Goal: Transaction & Acquisition: Purchase product/service

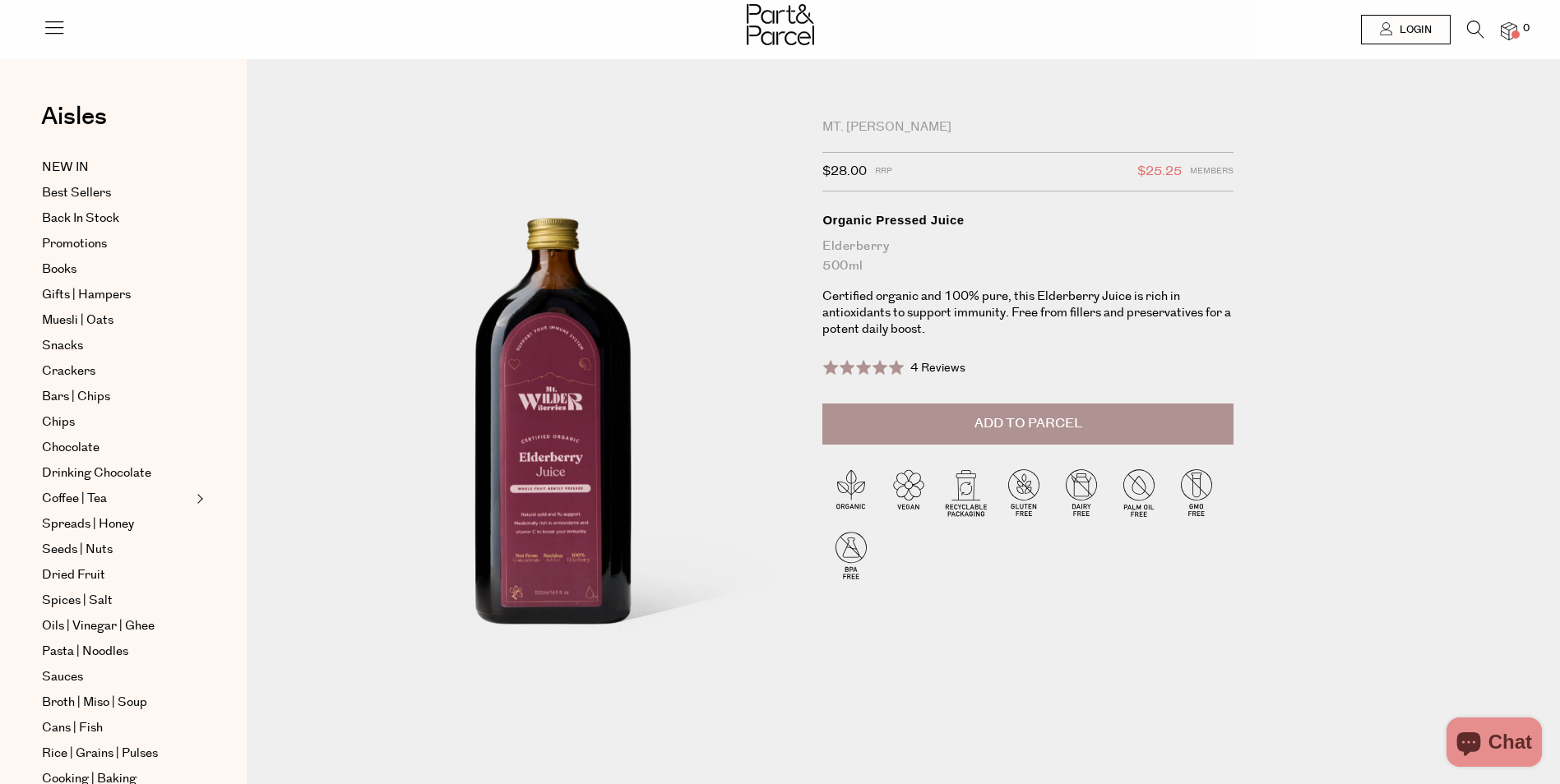
click at [1055, 430] on span "Add to Parcel" at bounding box center [1028, 423] width 107 height 19
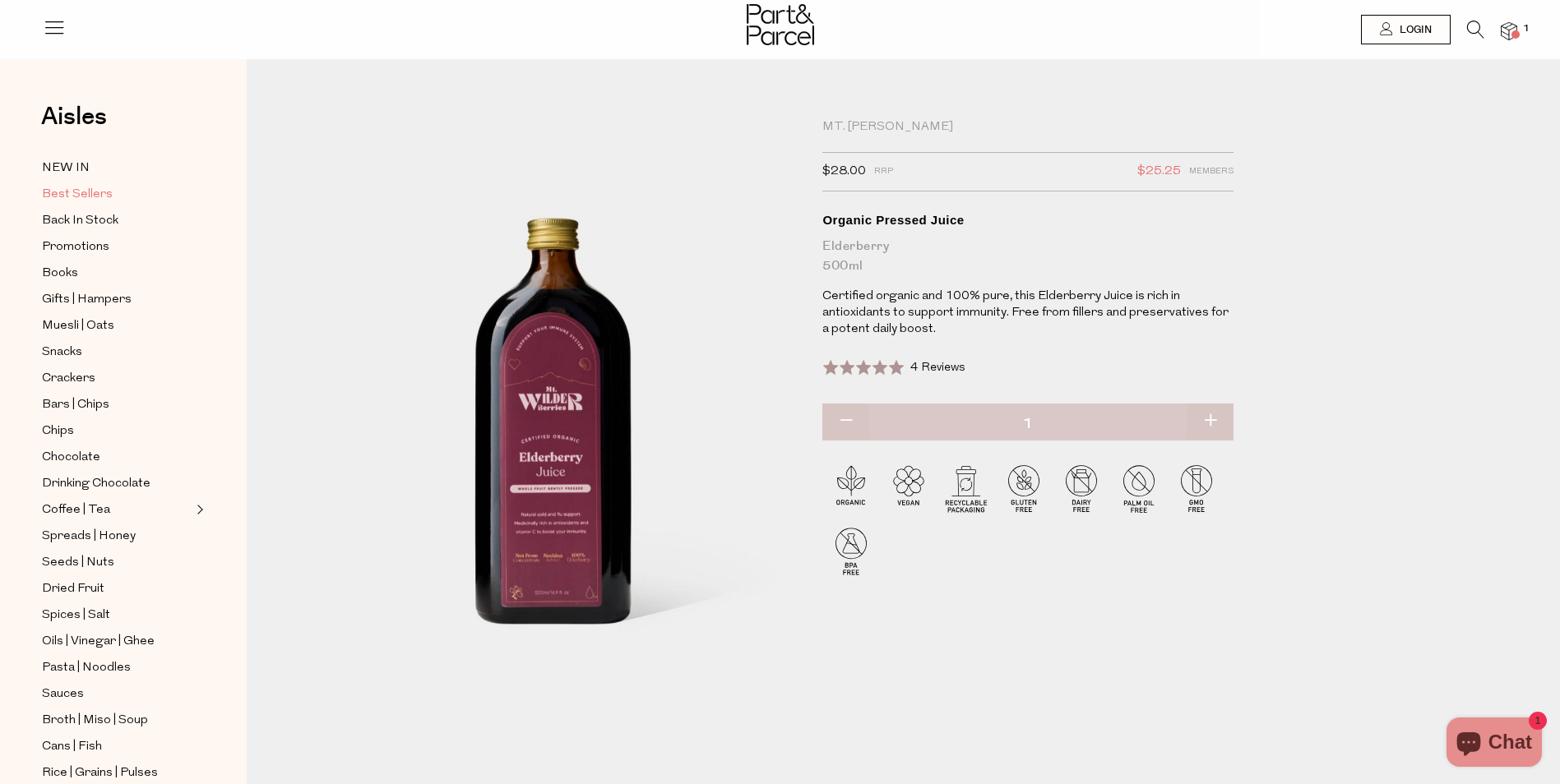
click at [88, 196] on span "Best Sellers" at bounding box center [77, 194] width 71 height 20
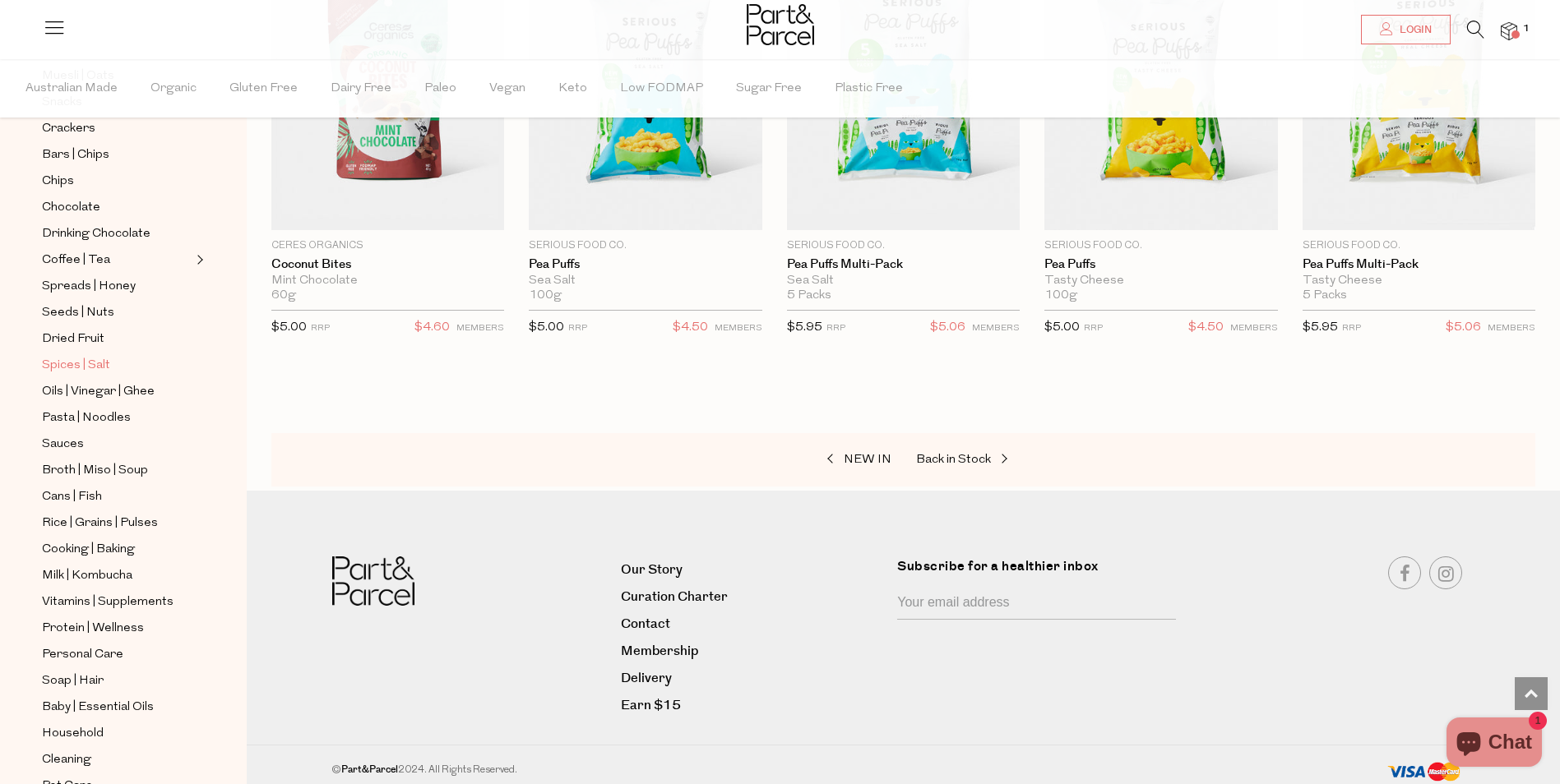
scroll to position [359, 0]
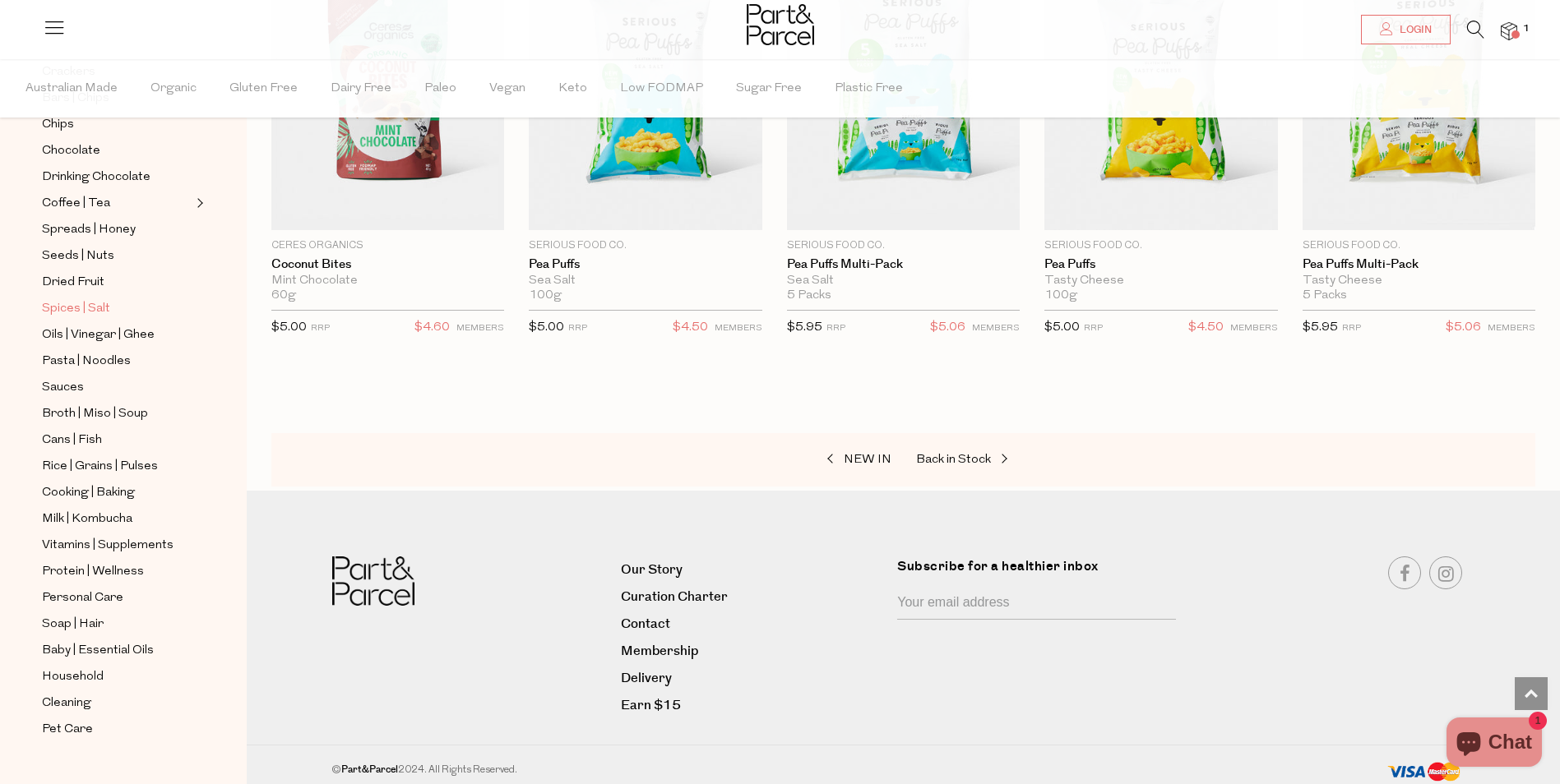
click at [87, 299] on span "Spices | Salt" at bounding box center [75, 309] width 68 height 20
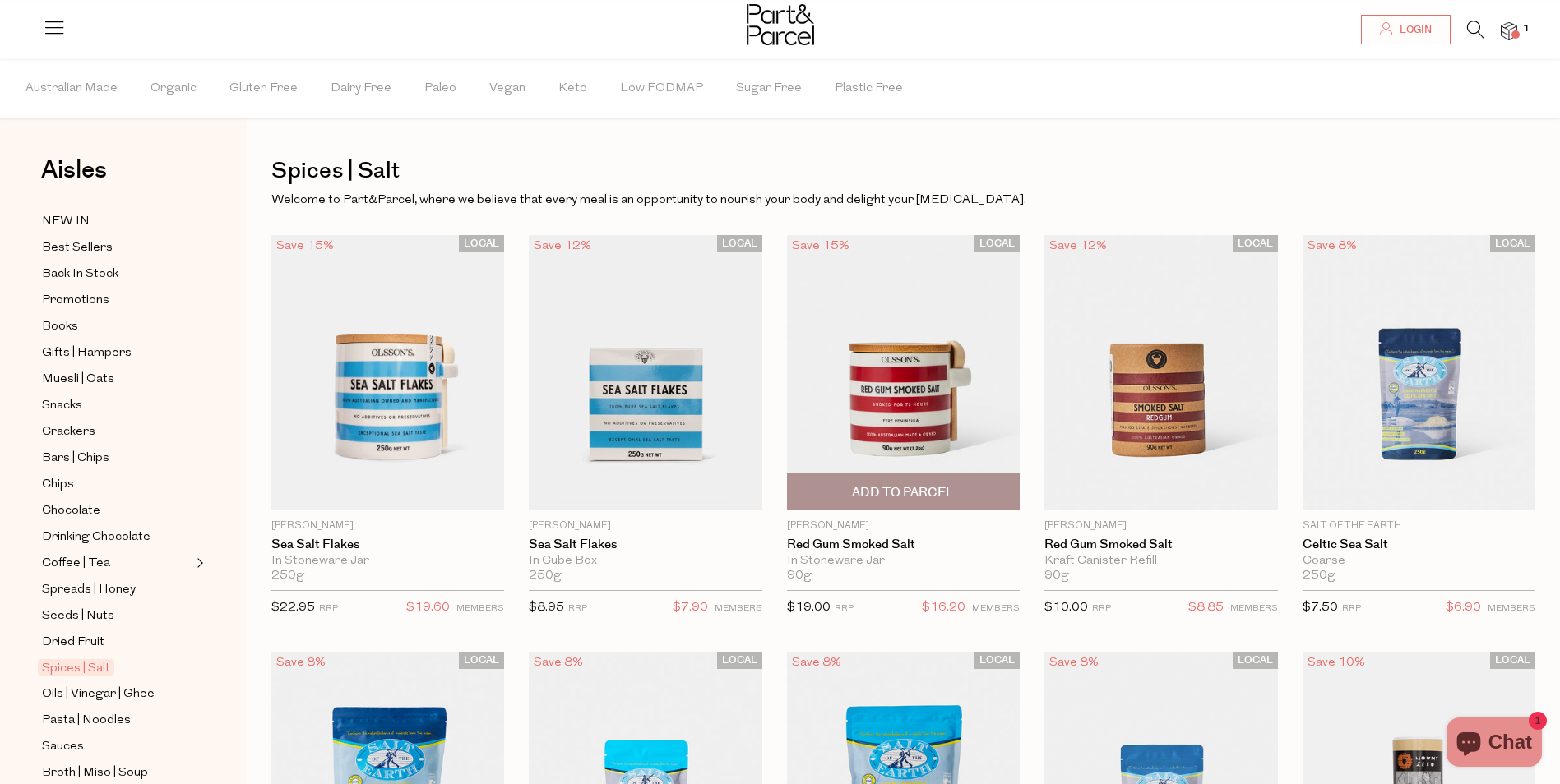
scroll to position [82, 0]
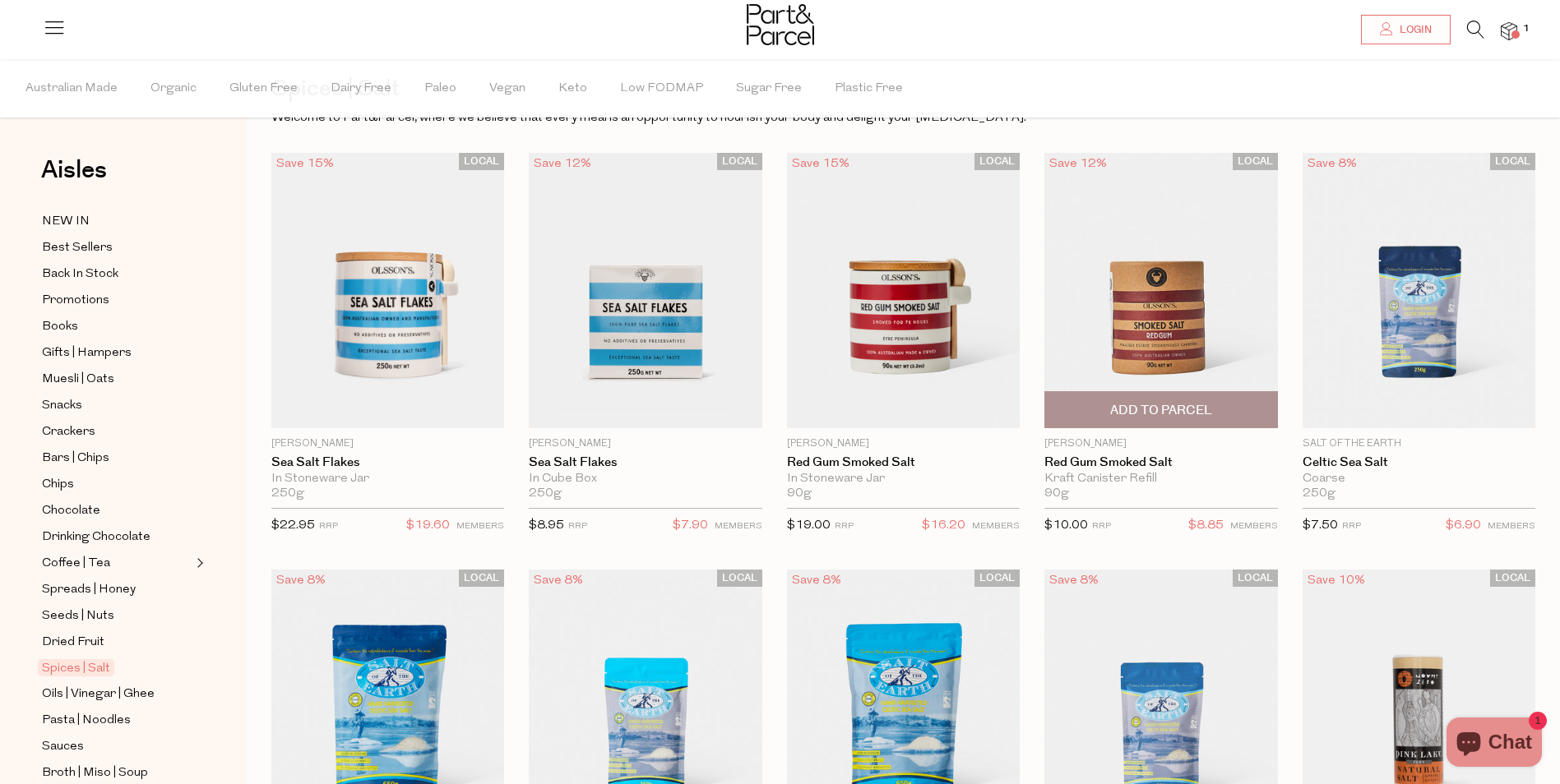
click at [1180, 409] on span "Add To Parcel" at bounding box center [1161, 410] width 102 height 17
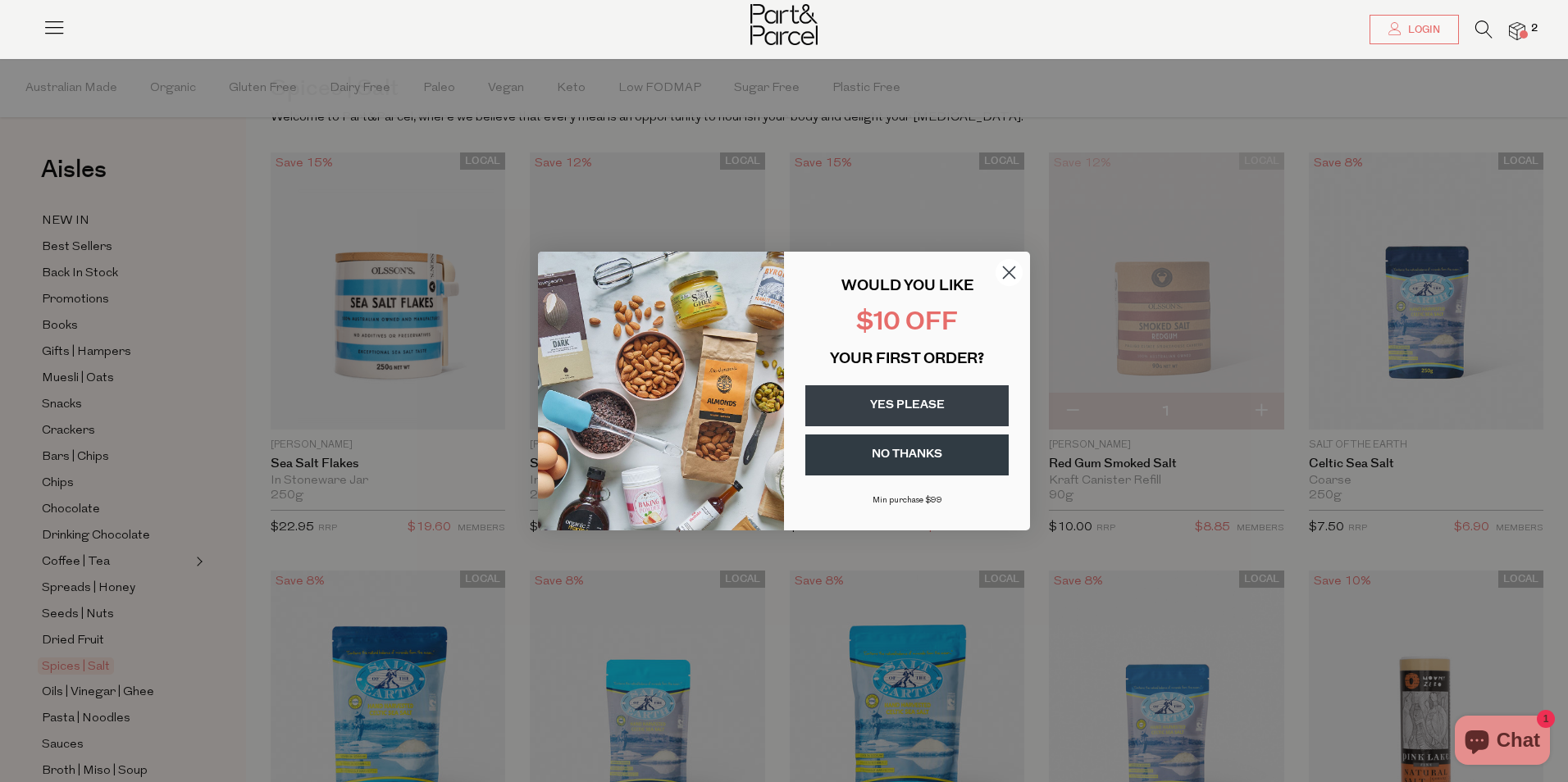
click at [1011, 273] on icon "Close dialog" at bounding box center [1009, 272] width 12 height 12
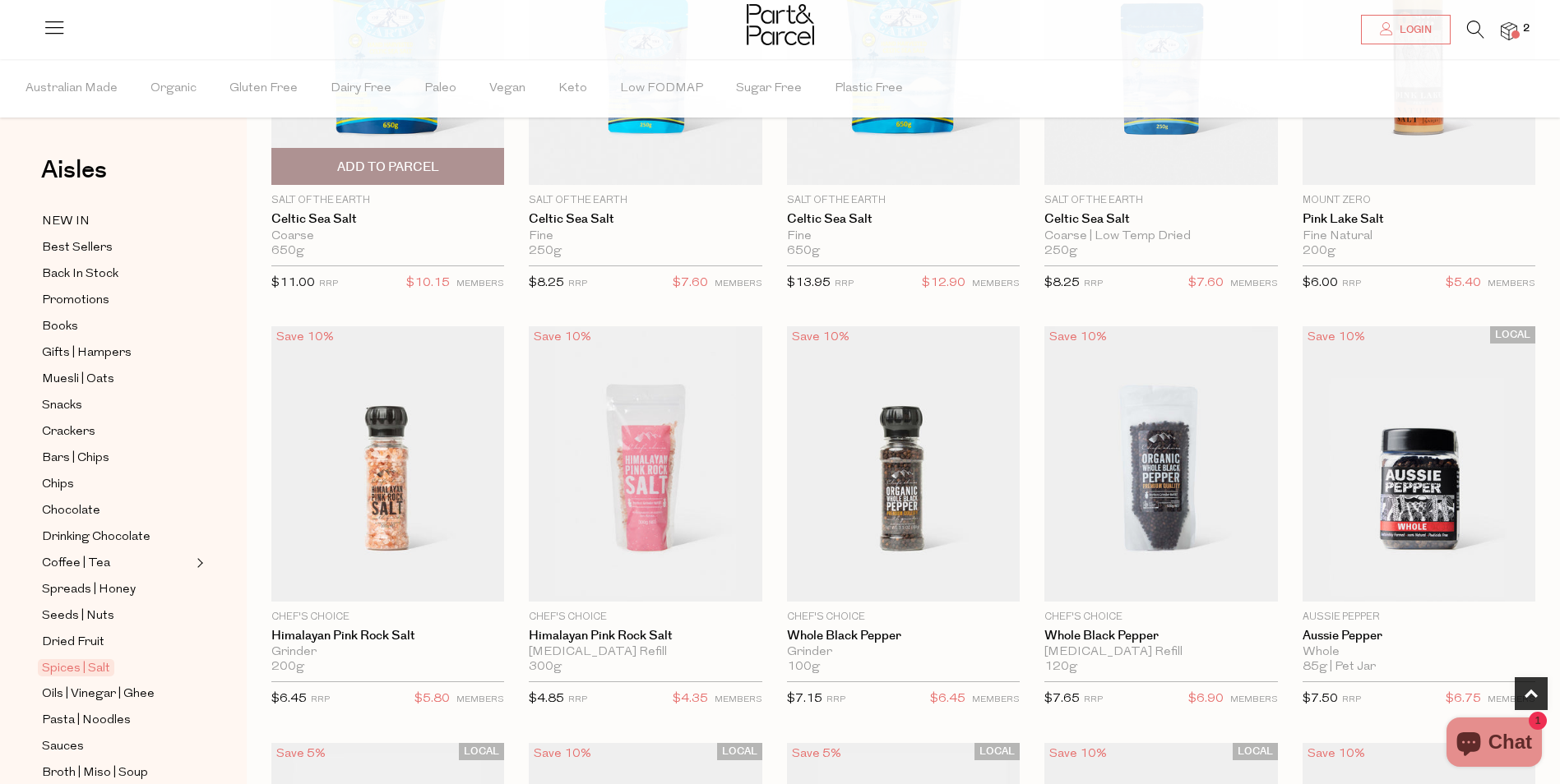
scroll to position [822, 0]
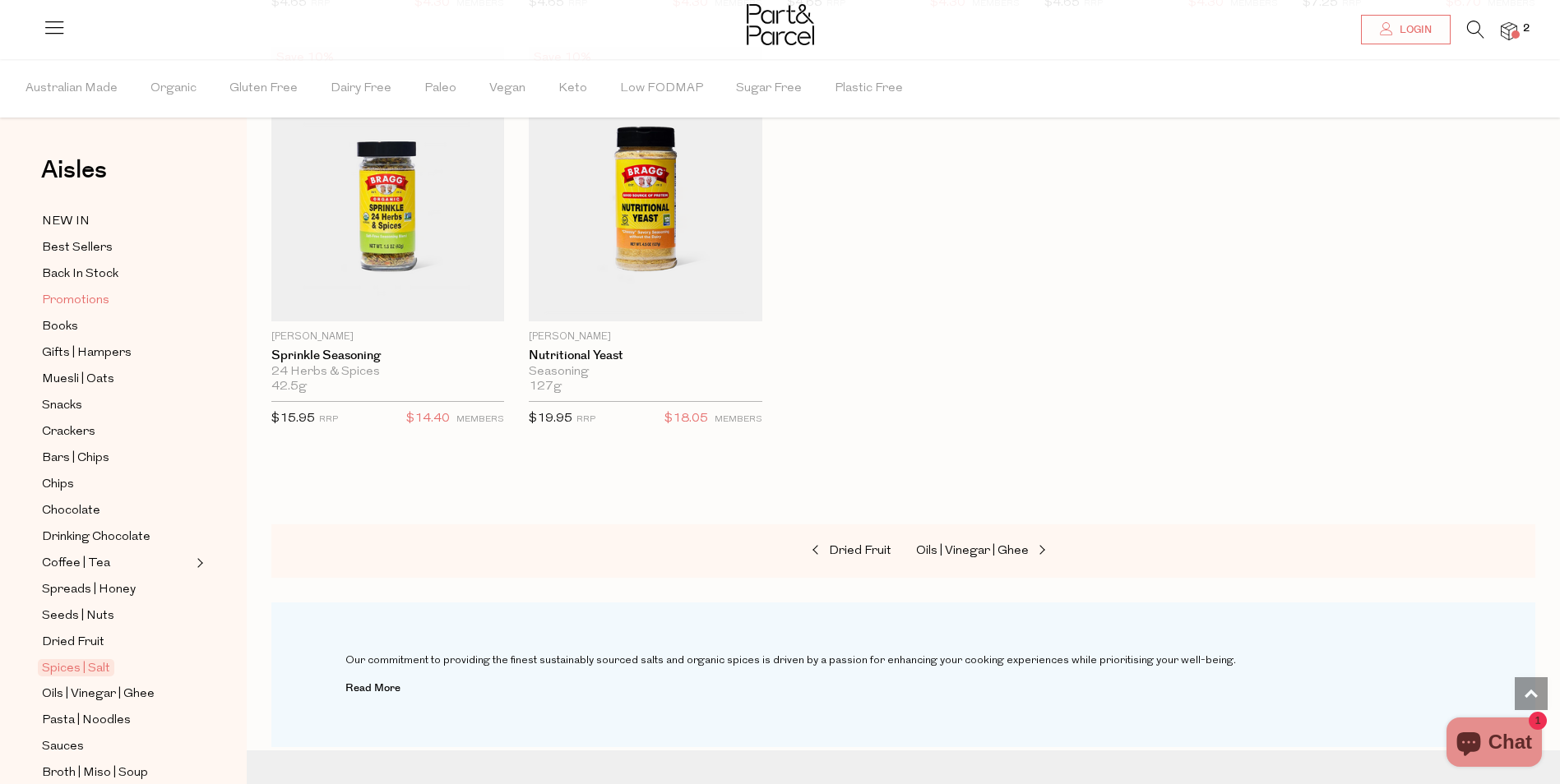
click at [64, 294] on span "Promotions" at bounding box center [75, 301] width 67 height 20
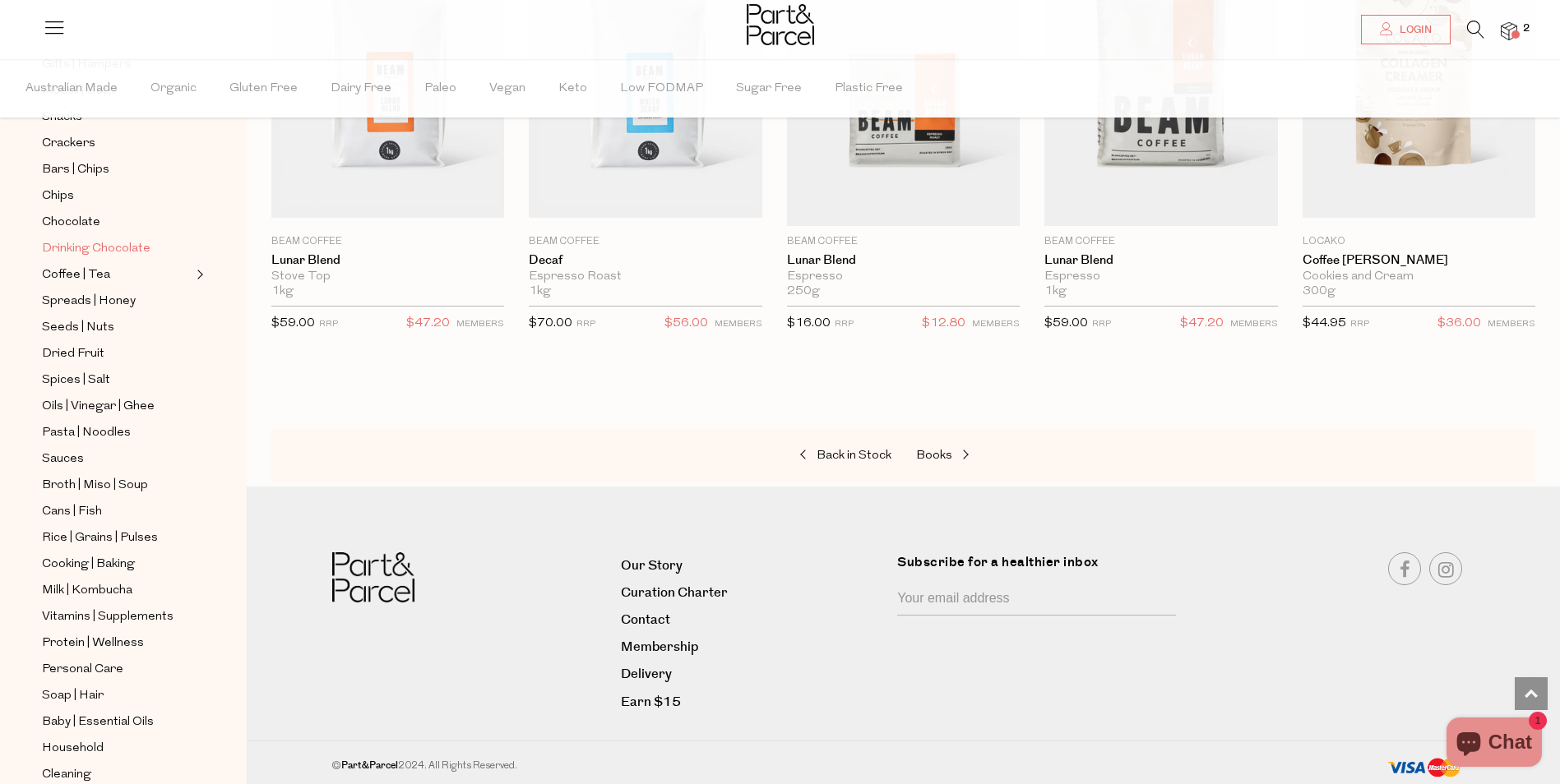
scroll to position [329, 0]
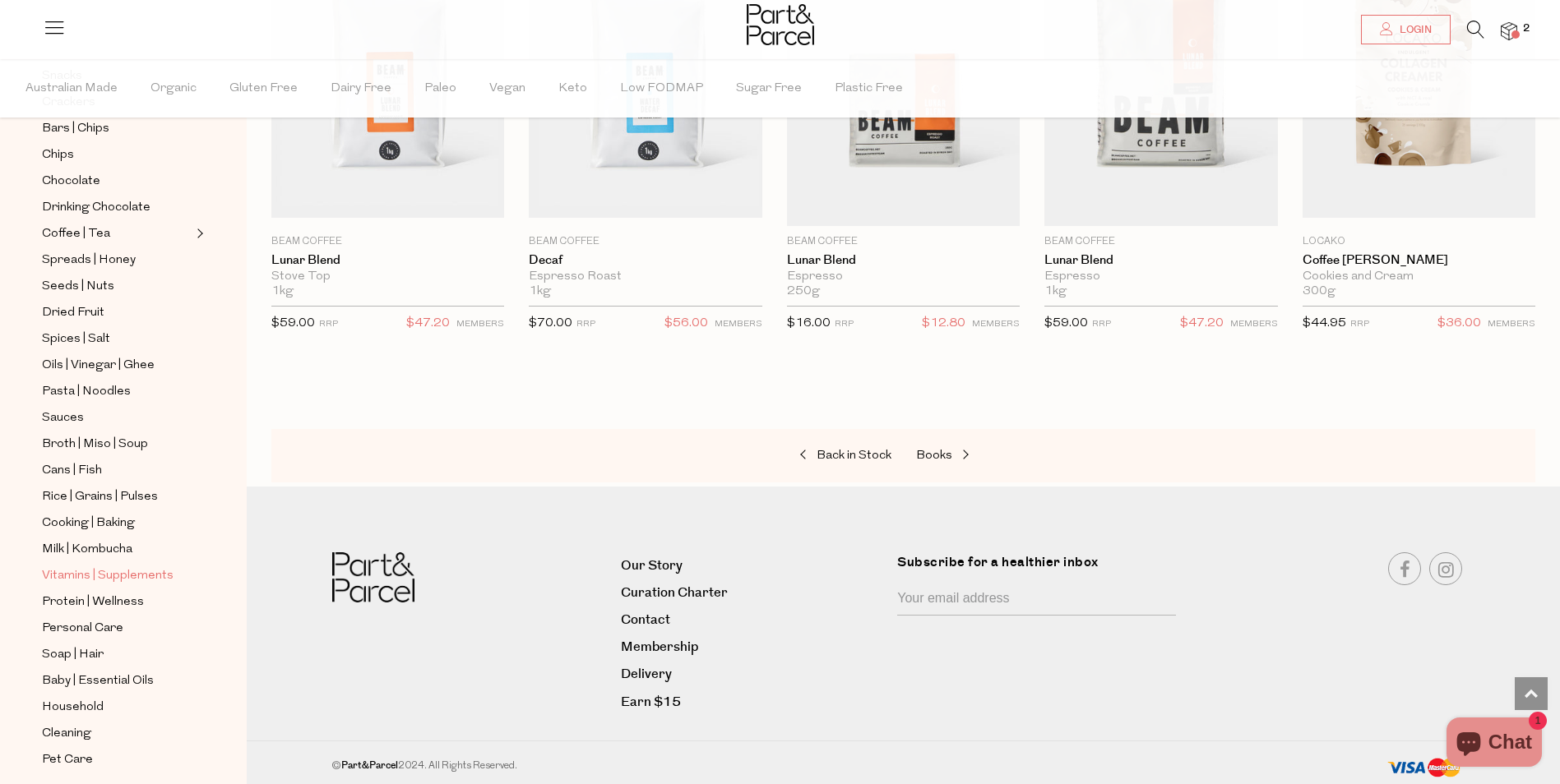
click at [103, 566] on span "Vitamins | Supplements" at bounding box center [107, 576] width 131 height 20
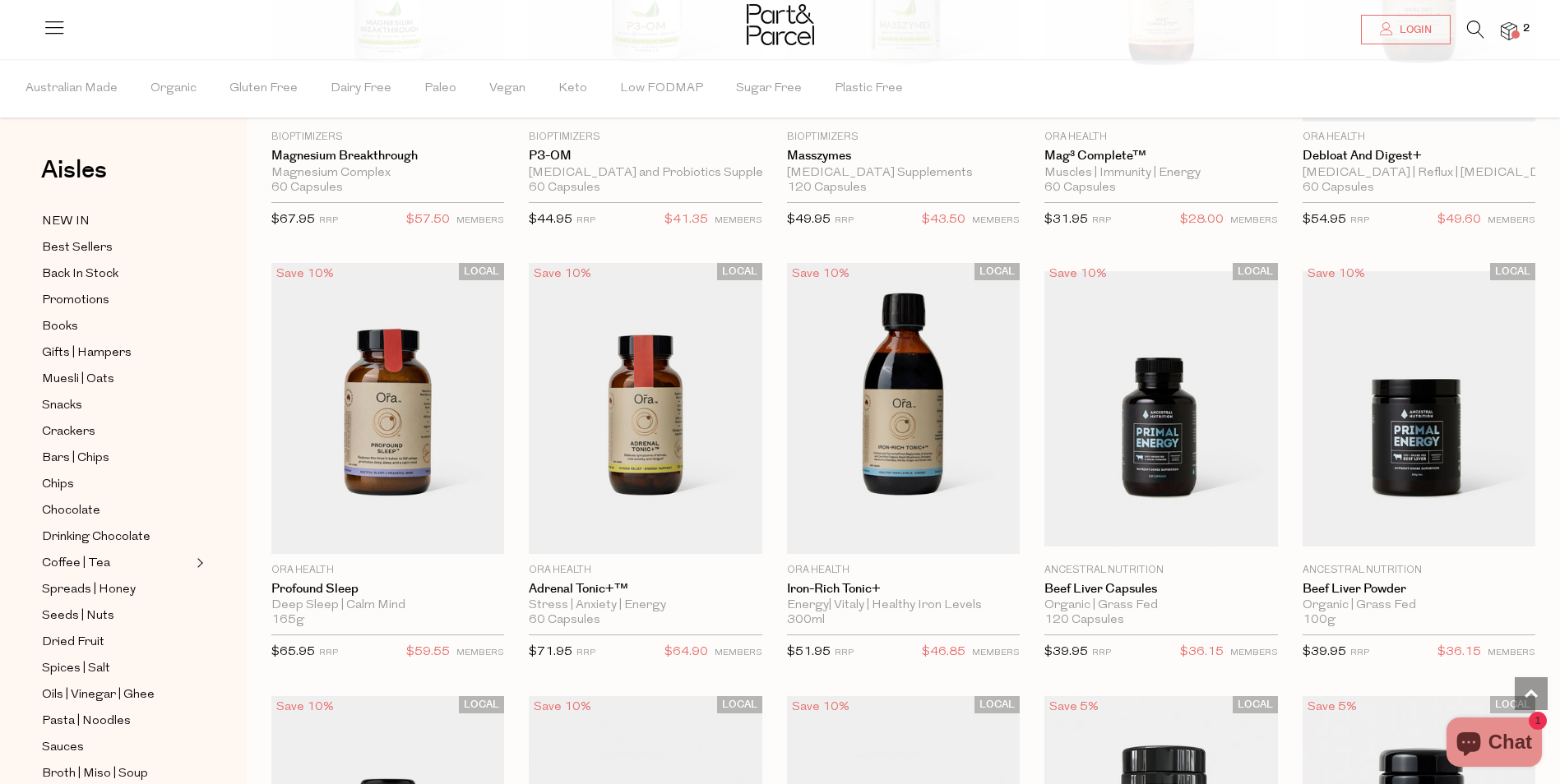
scroll to position [2466, 0]
